Goal: Task Accomplishment & Management: Use online tool/utility

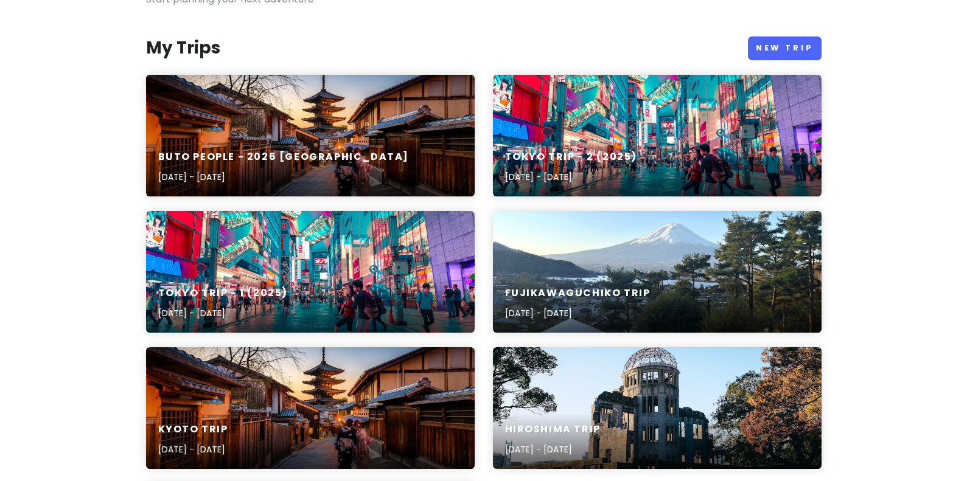
scroll to position [122, 0]
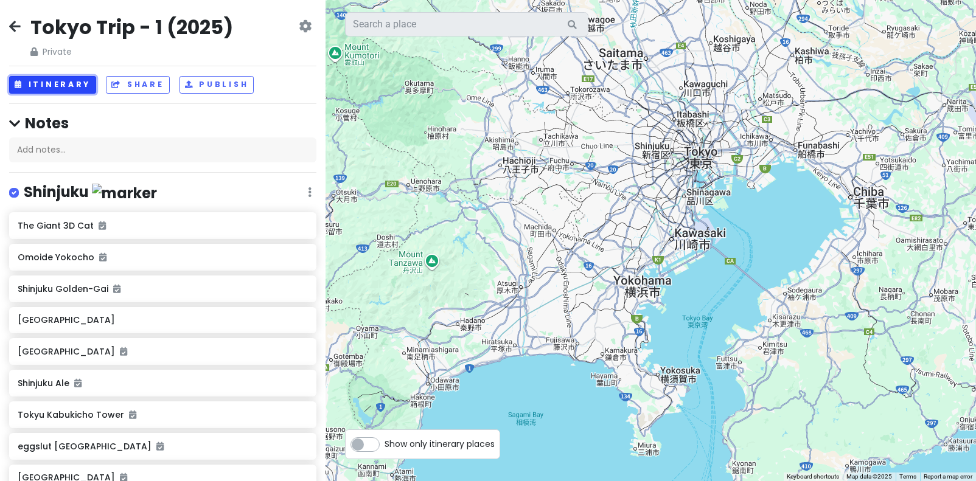
click at [66, 86] on button "Itinerary" at bounding box center [52, 85] width 87 height 18
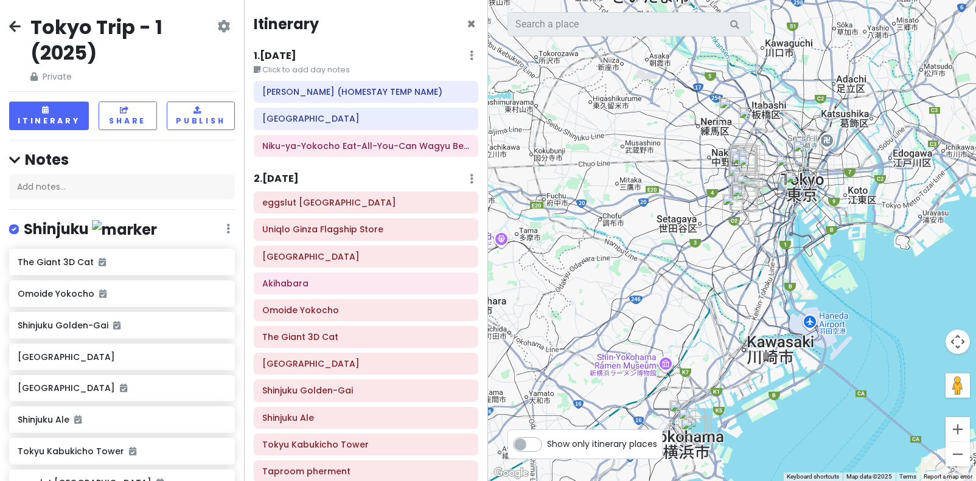
drag, startPoint x: 822, startPoint y: 169, endPoint x: 827, endPoint y: 208, distance: 39.9
click at [827, 208] on div at bounding box center [732, 240] width 488 height 481
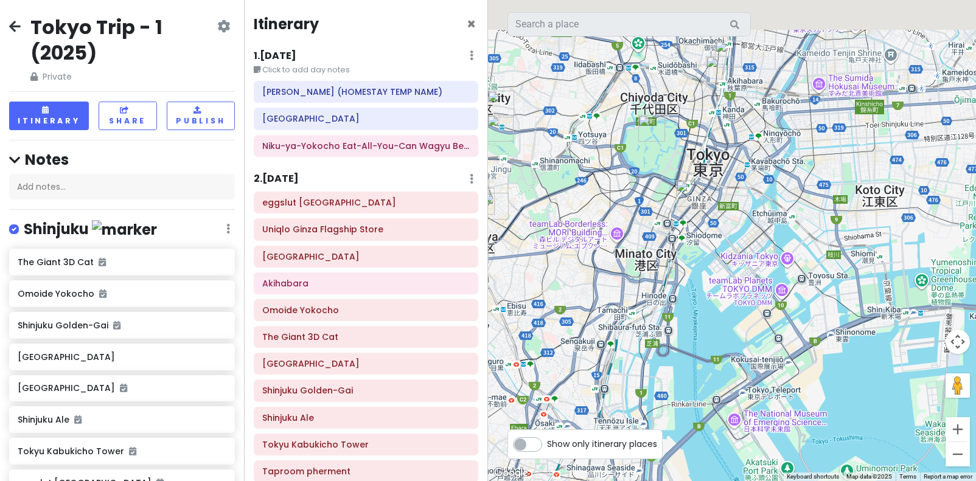
drag, startPoint x: 724, startPoint y: 140, endPoint x: 746, endPoint y: 240, distance: 102.8
click at [746, 240] on div at bounding box center [732, 240] width 488 height 481
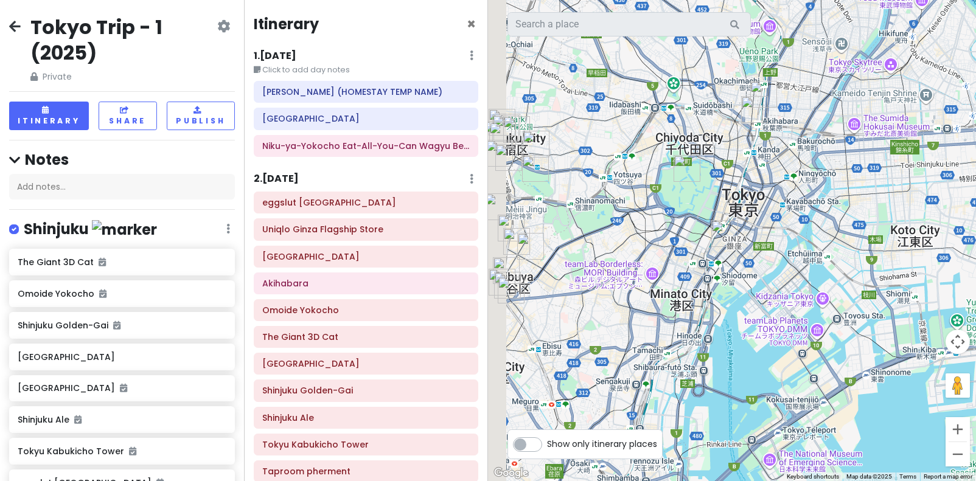
drag, startPoint x: 718, startPoint y: 332, endPoint x: 742, endPoint y: 322, distance: 26.5
click at [742, 322] on div at bounding box center [732, 240] width 488 height 481
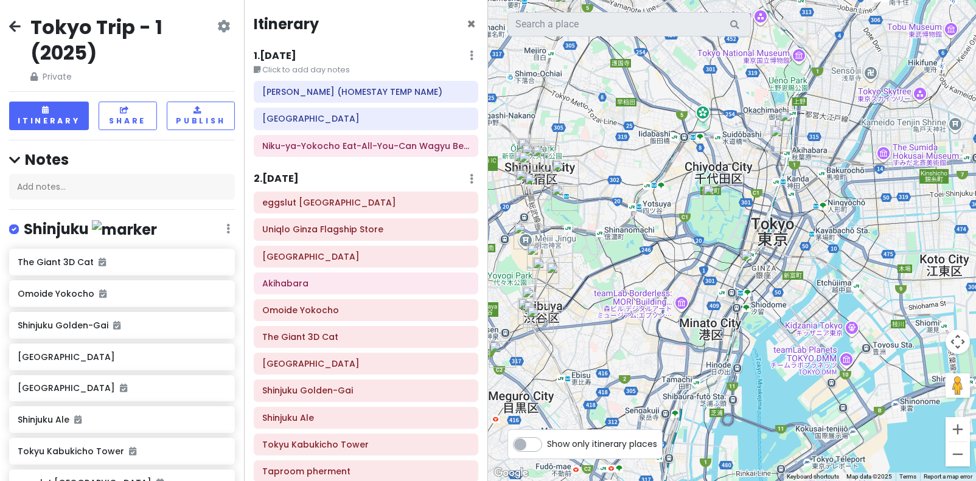
drag, startPoint x: 616, startPoint y: 185, endPoint x: 643, endPoint y: 216, distance: 41.4
click at [643, 216] on div at bounding box center [732, 240] width 488 height 481
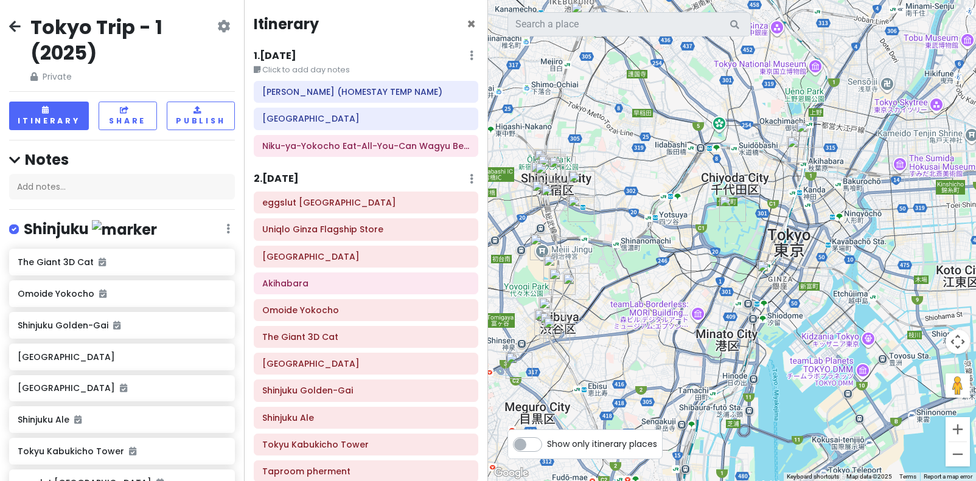
drag, startPoint x: 680, startPoint y: 218, endPoint x: 696, endPoint y: 225, distance: 17.7
click at [696, 225] on div at bounding box center [732, 240] width 488 height 481
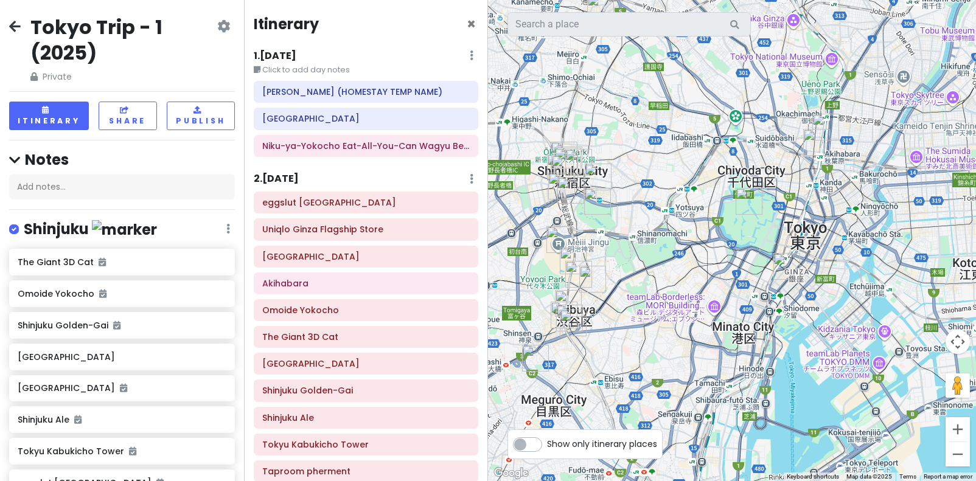
drag, startPoint x: 688, startPoint y: 226, endPoint x: 709, endPoint y: 218, distance: 22.4
click at [709, 218] on div at bounding box center [732, 240] width 488 height 481
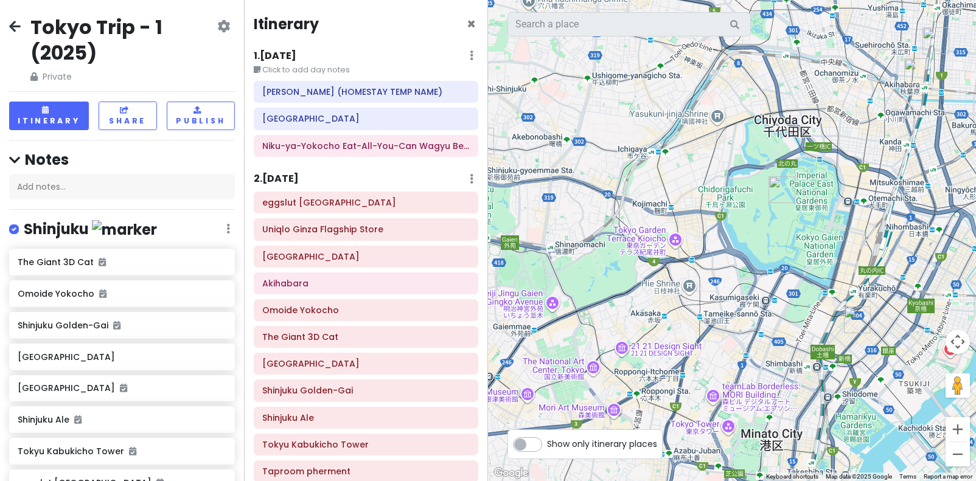
drag, startPoint x: 736, startPoint y: 204, endPoint x: 679, endPoint y: 212, distance: 57.7
click at [679, 212] on div at bounding box center [732, 240] width 488 height 481
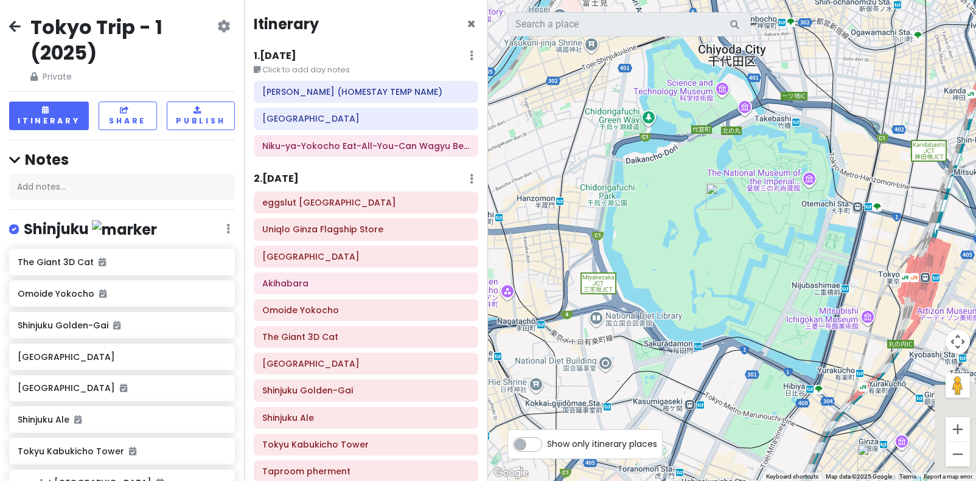
drag, startPoint x: 725, startPoint y: 216, endPoint x: 657, endPoint y: 221, distance: 68.9
click at [657, 221] on div at bounding box center [732, 240] width 488 height 481
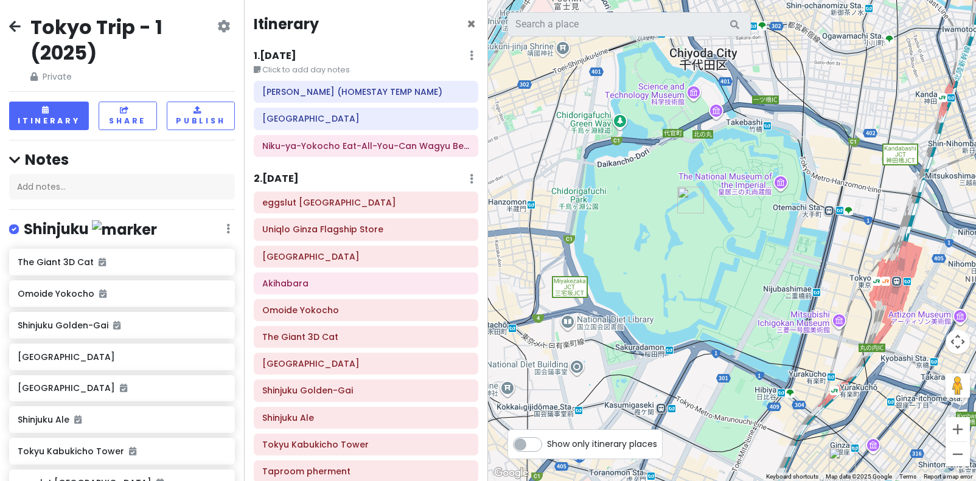
drag, startPoint x: 677, startPoint y: 229, endPoint x: 666, endPoint y: 231, distance: 10.4
click at [666, 231] on div at bounding box center [732, 240] width 488 height 481
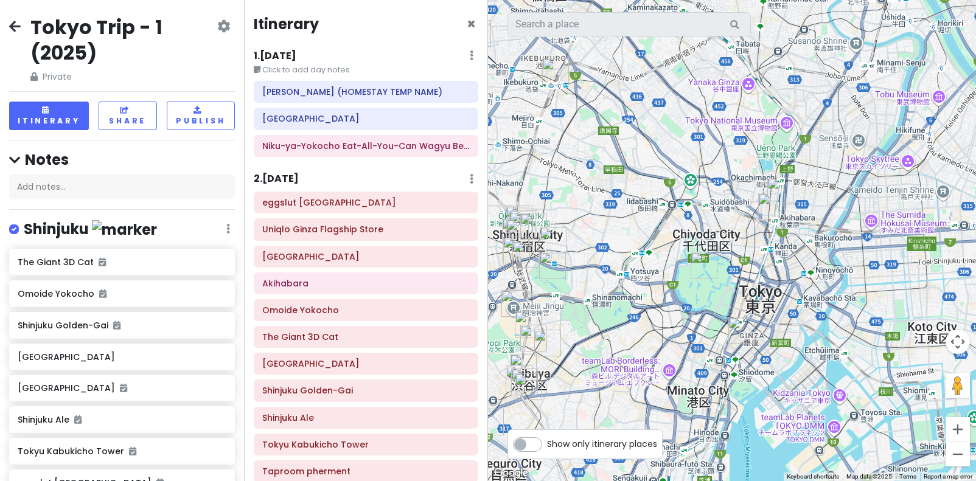
click at [740, 329] on img "Uniqlo Ginza Flagship Store" at bounding box center [742, 330] width 27 height 27
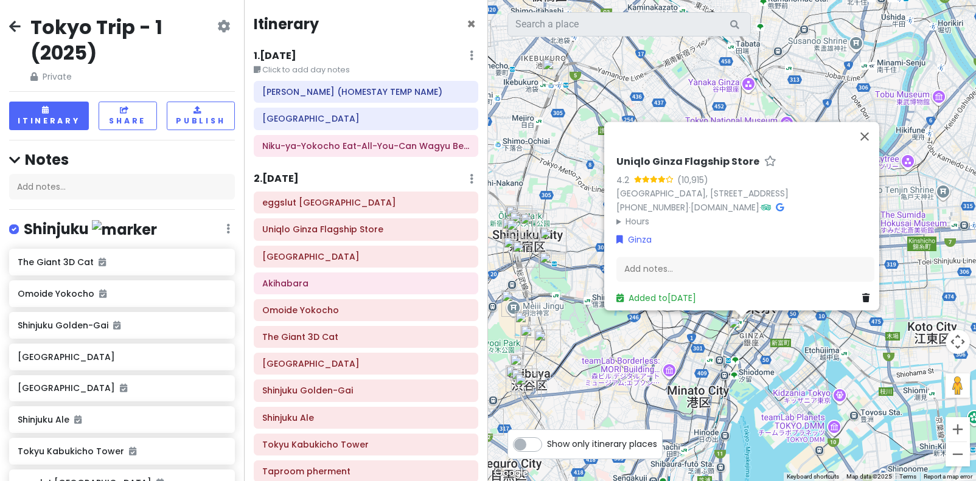
click at [812, 344] on div "Uniqlo Ginza Flagship Store 4.2 (10,915) Japan, 〒104-0061 Tokyo, Chuo City, Gin…" at bounding box center [732, 240] width 488 height 481
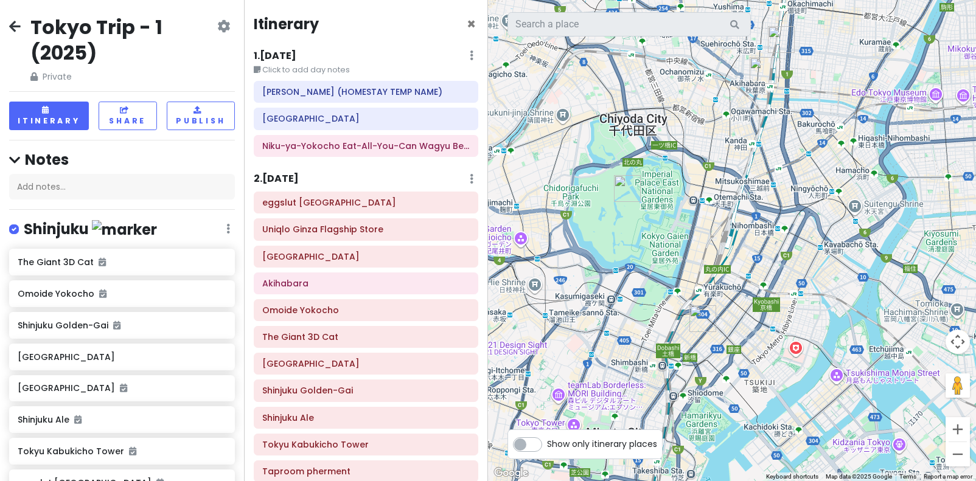
drag, startPoint x: 601, startPoint y: 346, endPoint x: 625, endPoint y: 330, distance: 29.0
click at [625, 330] on div at bounding box center [732, 240] width 488 height 481
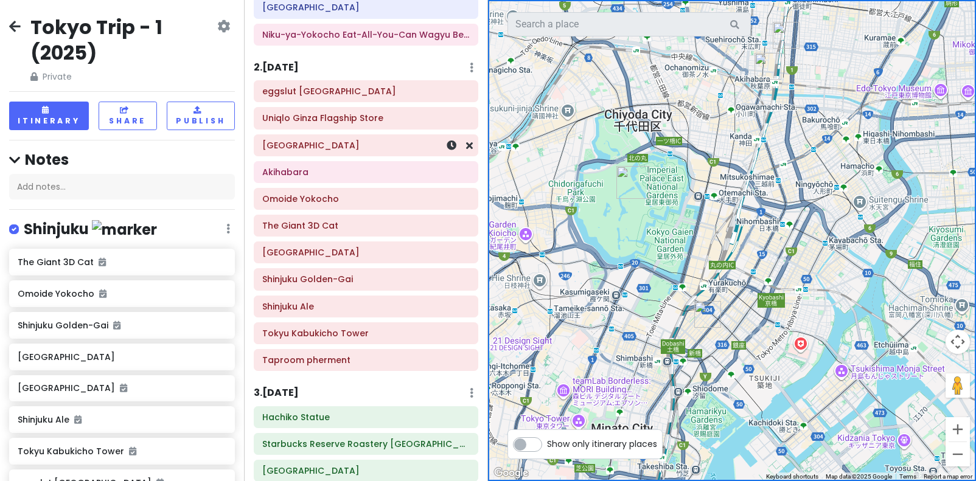
scroll to position [122, 0]
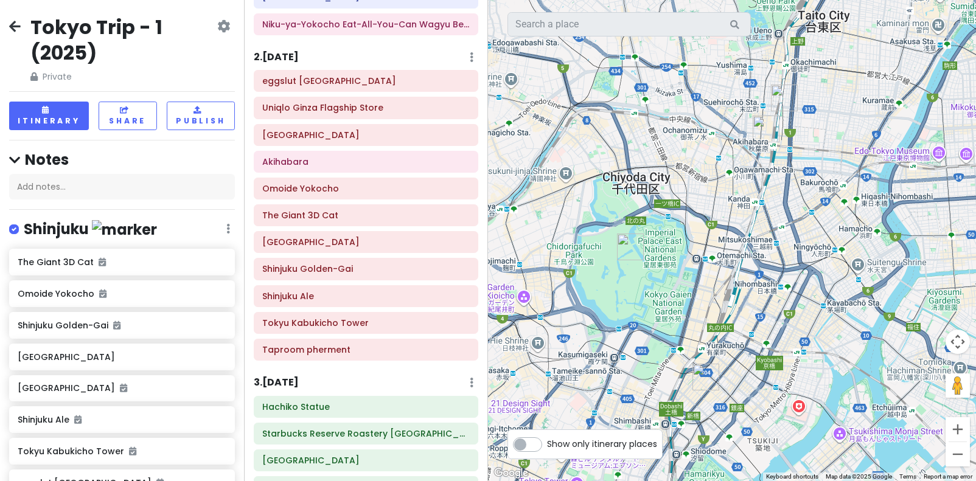
drag, startPoint x: 797, startPoint y: 117, endPoint x: 795, endPoint y: 176, distance: 59.1
click at [795, 176] on div at bounding box center [732, 240] width 488 height 481
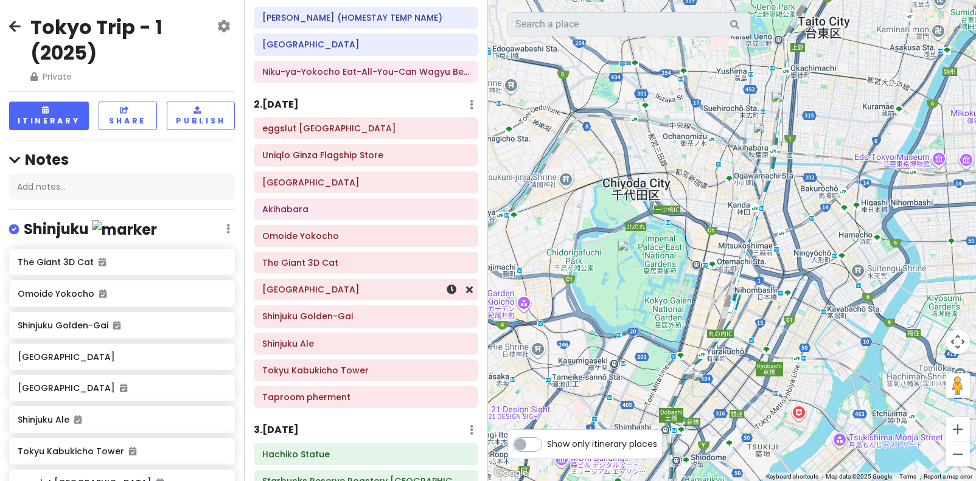
scroll to position [0, 0]
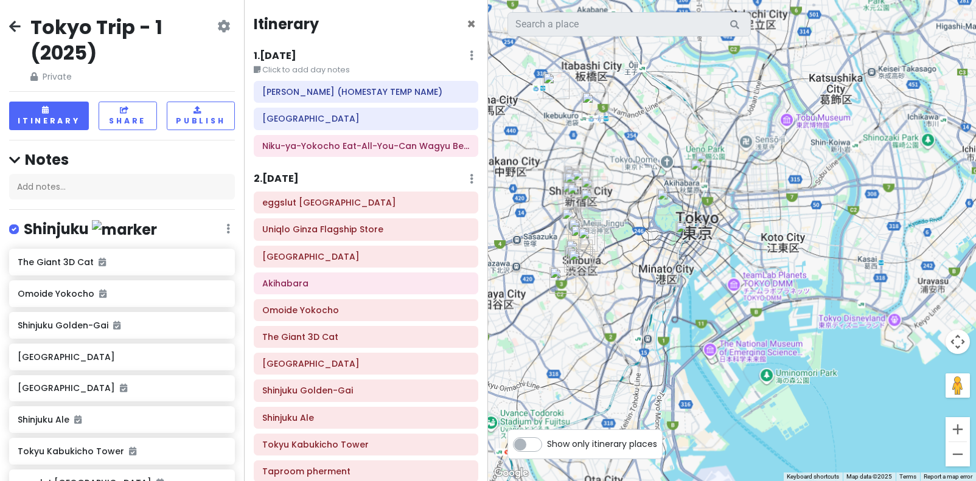
drag, startPoint x: 614, startPoint y: 167, endPoint x: 674, endPoint y: 200, distance: 68.9
click at [674, 200] on div at bounding box center [732, 240] width 488 height 481
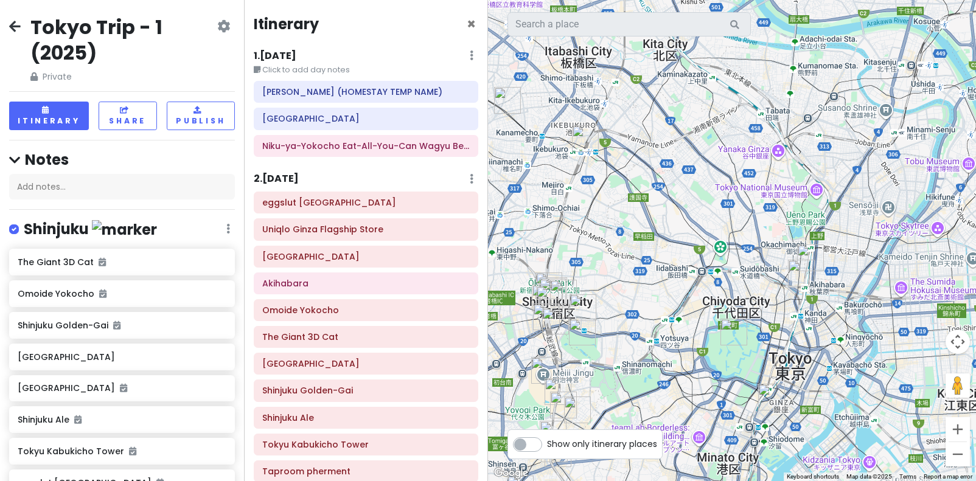
drag, startPoint x: 767, startPoint y: 127, endPoint x: 714, endPoint y: 172, distance: 69.5
click at [714, 172] on div at bounding box center [732, 240] width 488 height 481
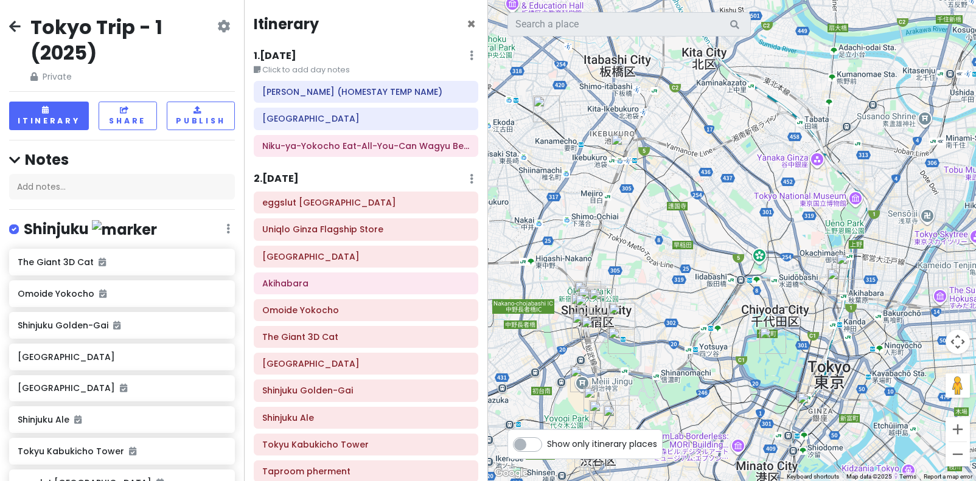
drag, startPoint x: 624, startPoint y: 247, endPoint x: 642, endPoint y: 253, distance: 18.5
click at [642, 253] on div at bounding box center [732, 240] width 488 height 481
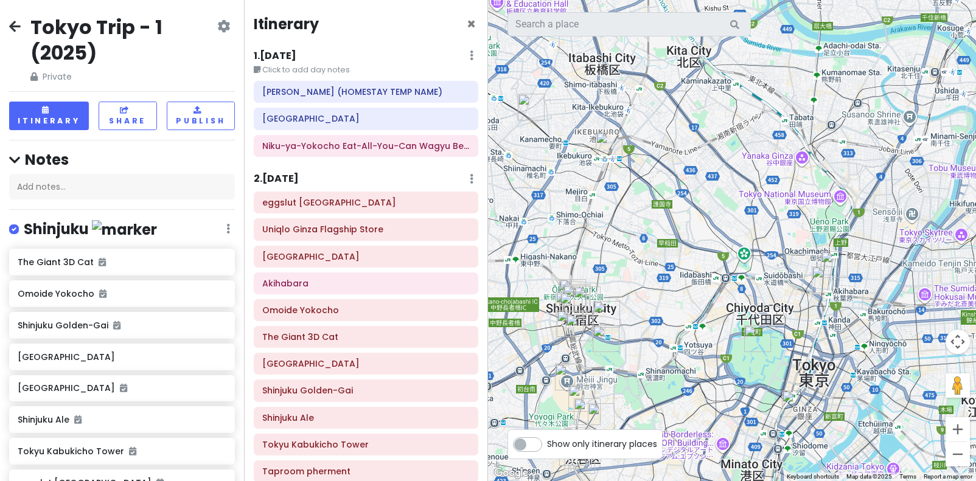
drag, startPoint x: 726, startPoint y: 250, endPoint x: 694, endPoint y: 247, distance: 31.8
click at [694, 247] on div at bounding box center [732, 240] width 488 height 481
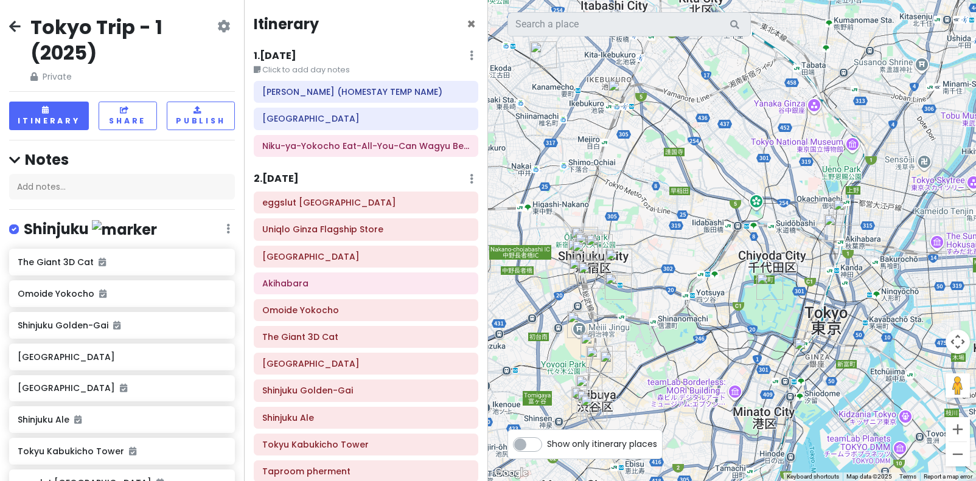
drag, startPoint x: 694, startPoint y: 247, endPoint x: 710, endPoint y: 192, distance: 56.8
click at [710, 192] on div at bounding box center [732, 240] width 488 height 481
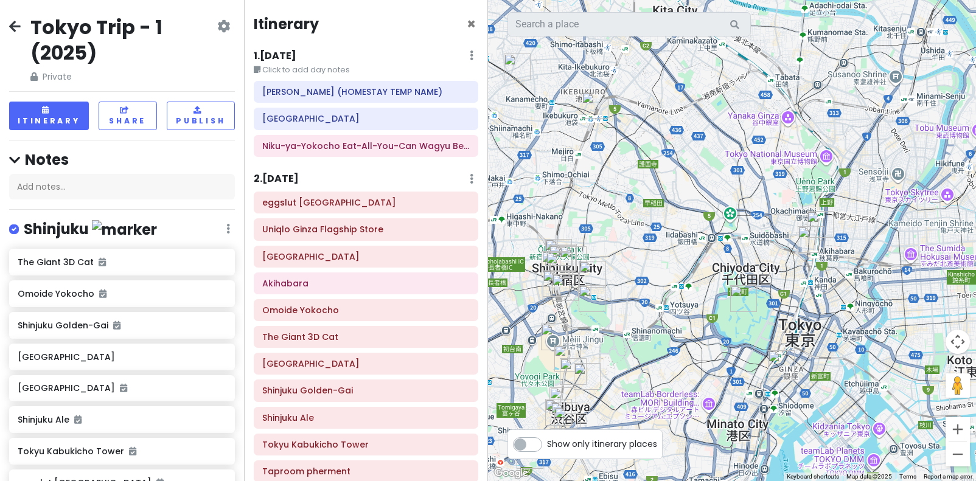
drag, startPoint x: 699, startPoint y: 210, endPoint x: 671, endPoint y: 223, distance: 30.2
click at [671, 223] on div at bounding box center [732, 240] width 488 height 481
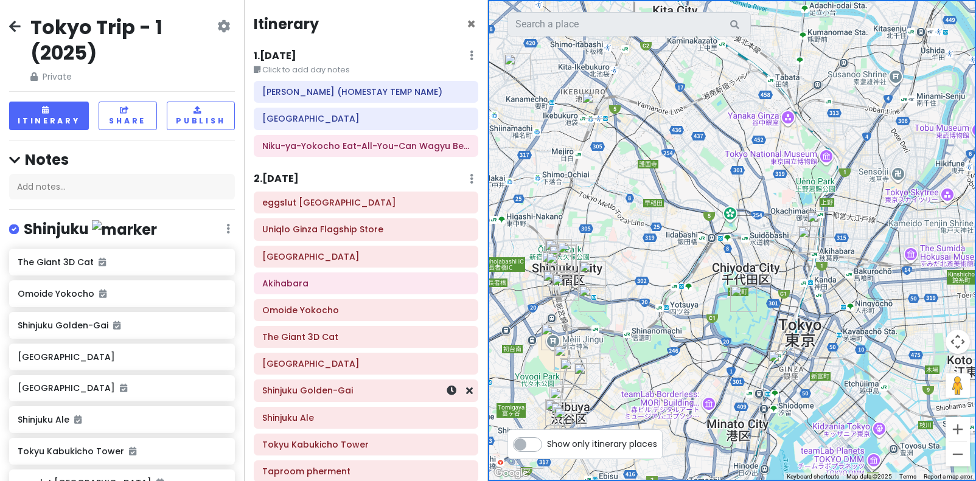
scroll to position [61, 0]
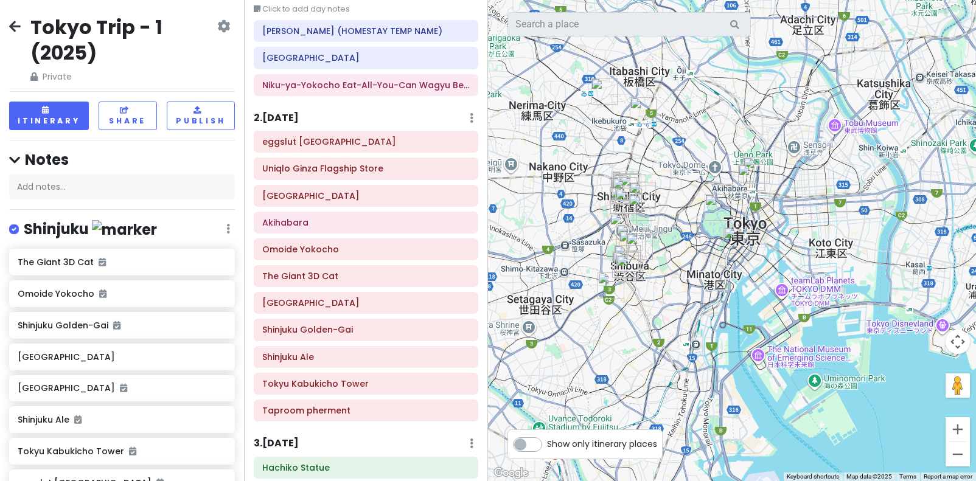
drag, startPoint x: 835, startPoint y: 260, endPoint x: 748, endPoint y: 228, distance: 93.0
click at [748, 228] on div at bounding box center [732, 240] width 488 height 481
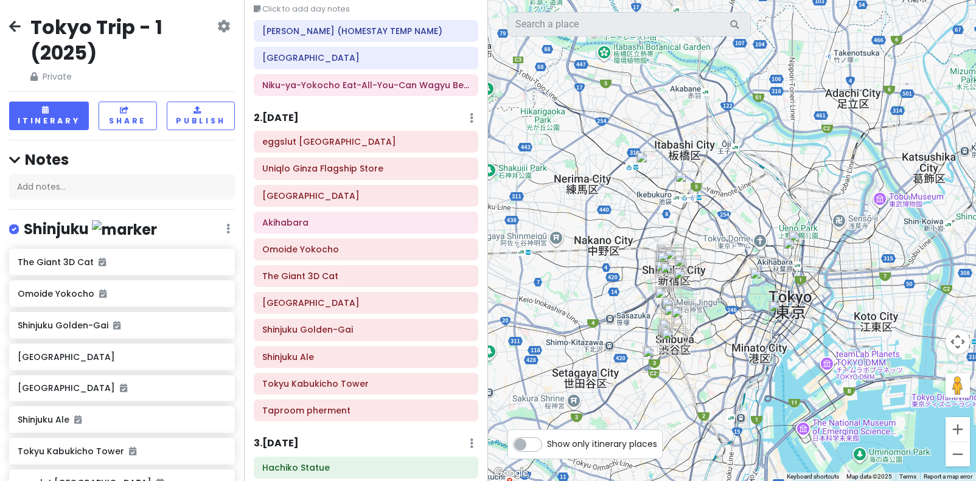
drag, startPoint x: 703, startPoint y: 147, endPoint x: 770, endPoint y: 228, distance: 105.0
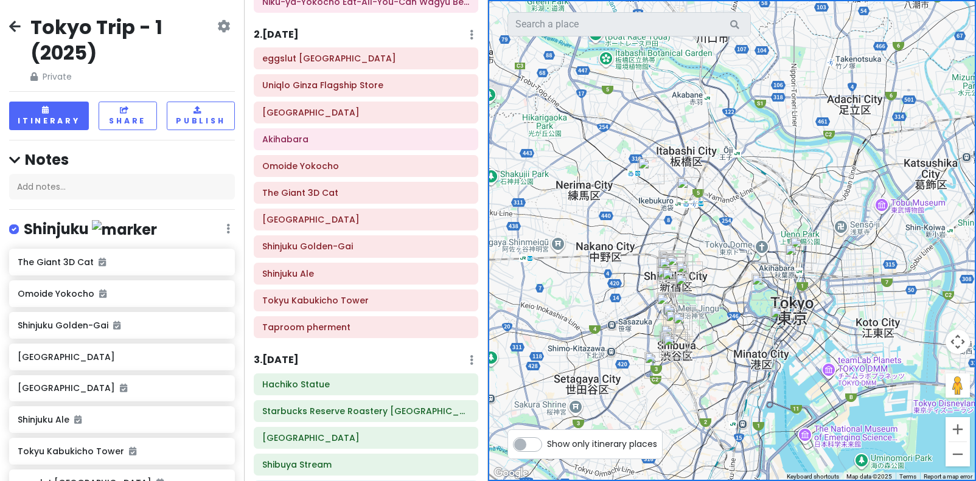
scroll to position [0, 0]
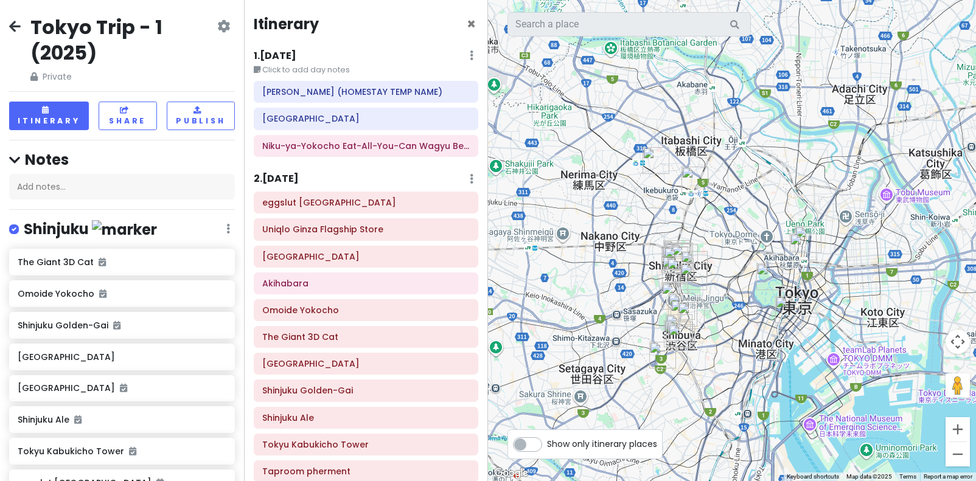
drag, startPoint x: 724, startPoint y: 331, endPoint x: 746, endPoint y: 296, distance: 41.2
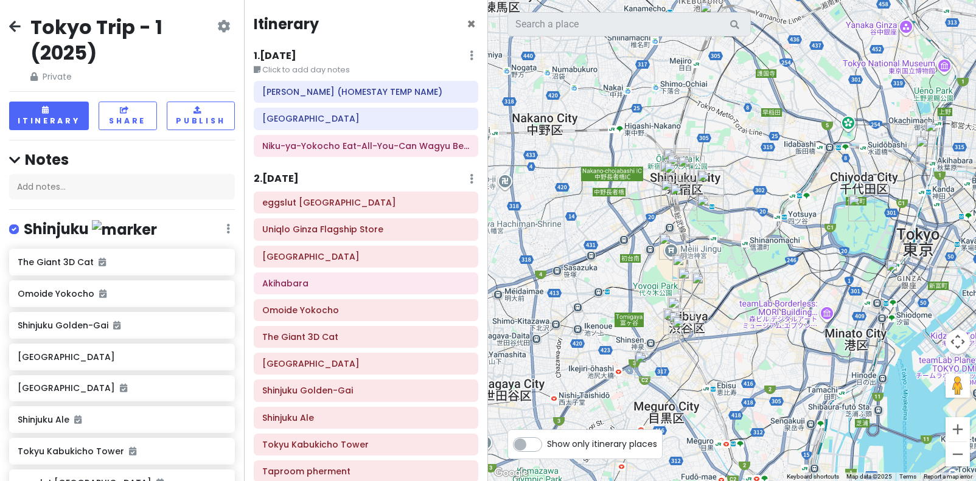
drag, startPoint x: 767, startPoint y: 225, endPoint x: 774, endPoint y: 186, distance: 39.4
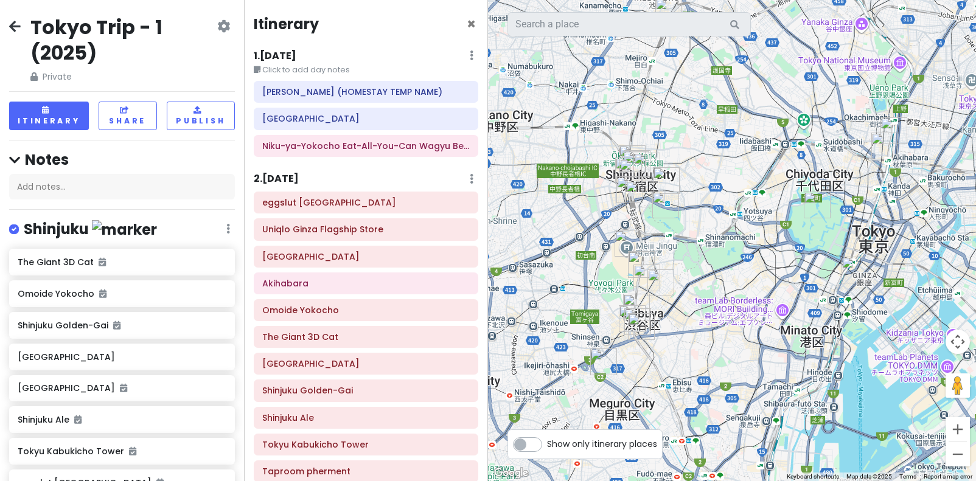
drag, startPoint x: 752, startPoint y: 244, endPoint x: 704, endPoint y: 242, distance: 48.7
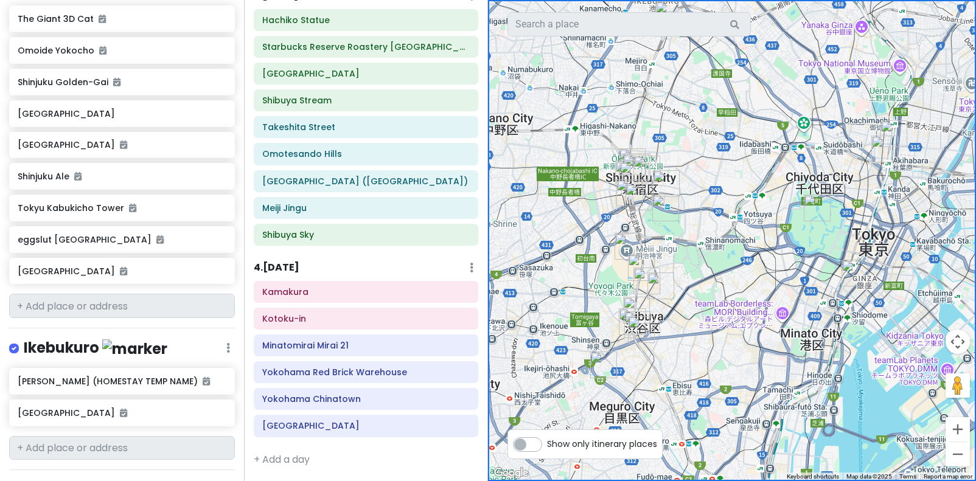
scroll to position [509, 0]
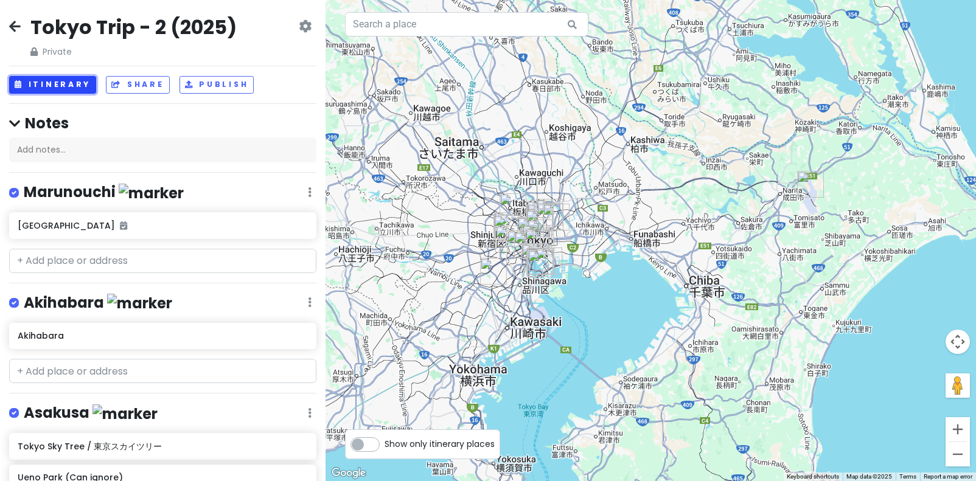
click at [70, 88] on button "Itinerary" at bounding box center [52, 85] width 87 height 18
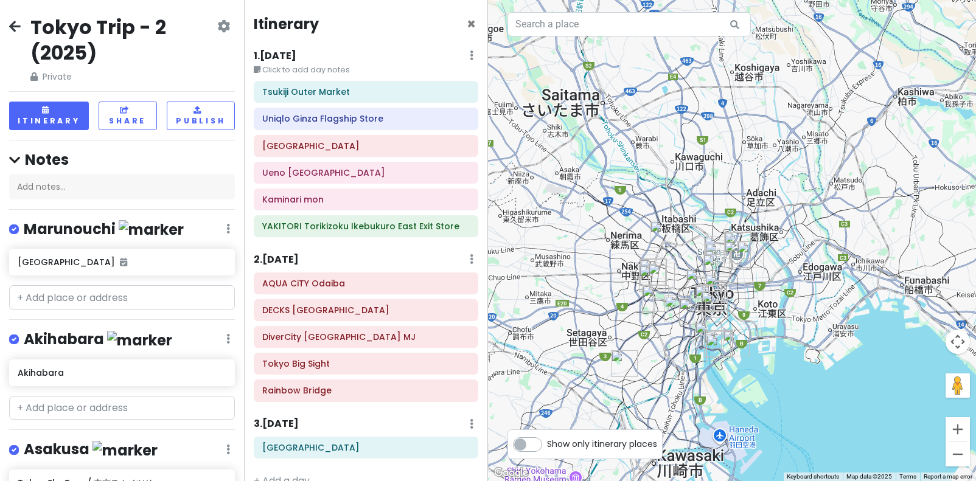
drag, startPoint x: 579, startPoint y: 166, endPoint x: 659, endPoint y: 144, distance: 82.7
click at [659, 144] on div at bounding box center [732, 240] width 488 height 481
click at [466, 123] on icon at bounding box center [469, 119] width 7 height 10
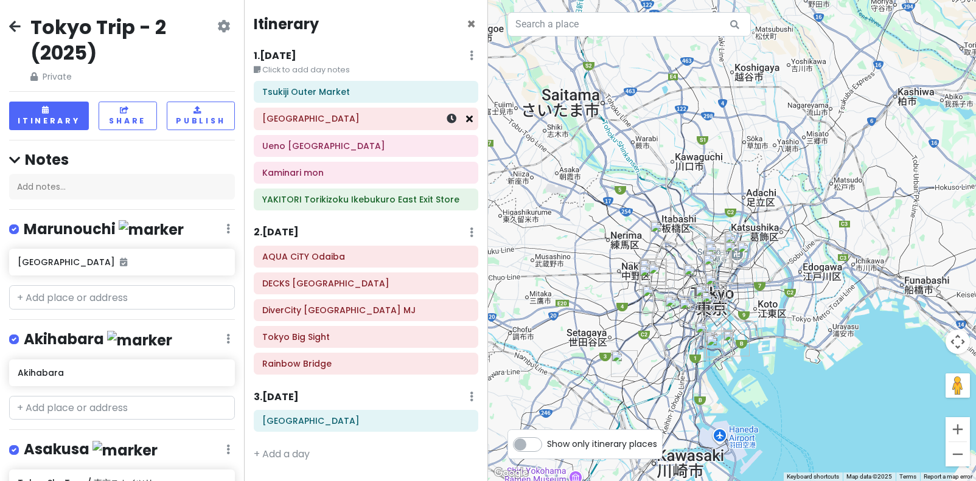
click at [470, 120] on icon at bounding box center [469, 119] width 7 height 10
